Goal: Information Seeking & Learning: Learn about a topic

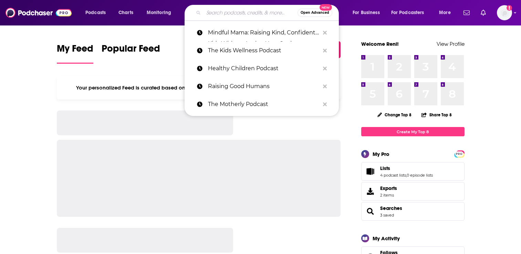
click at [234, 14] on input "Search podcasts, credits, & more..." at bounding box center [250, 12] width 94 height 11
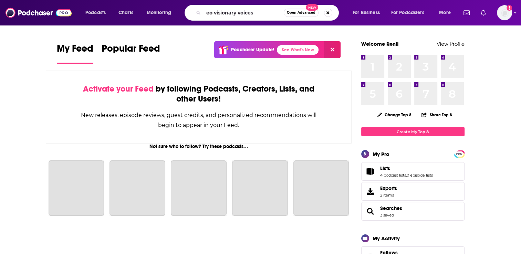
type input "eo visionary voices"
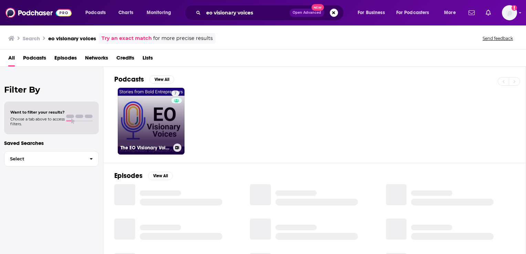
click at [164, 113] on link "7 The EO Visionary Voices Podcast" at bounding box center [151, 121] width 67 height 67
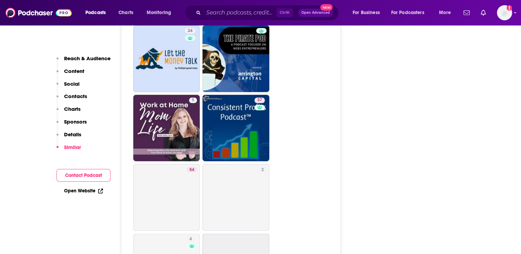
scroll to position [1136, 0]
